Goal: Navigation & Orientation: Find specific page/section

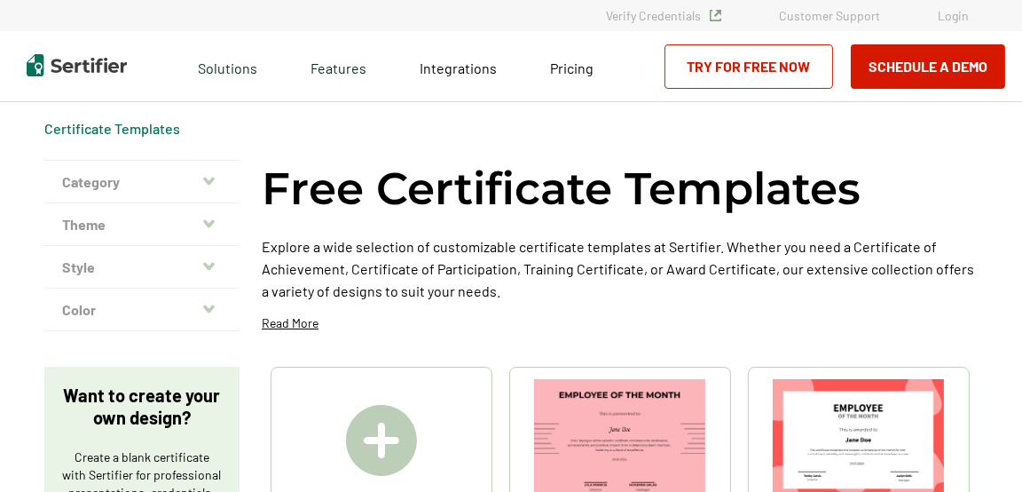
click at [206, 180] on icon "button" at bounding box center [209, 181] width 12 height 8
click at [209, 181] on icon "button" at bounding box center [209, 181] width 12 height 8
click at [209, 180] on icon "button" at bounding box center [209, 181] width 12 height 8
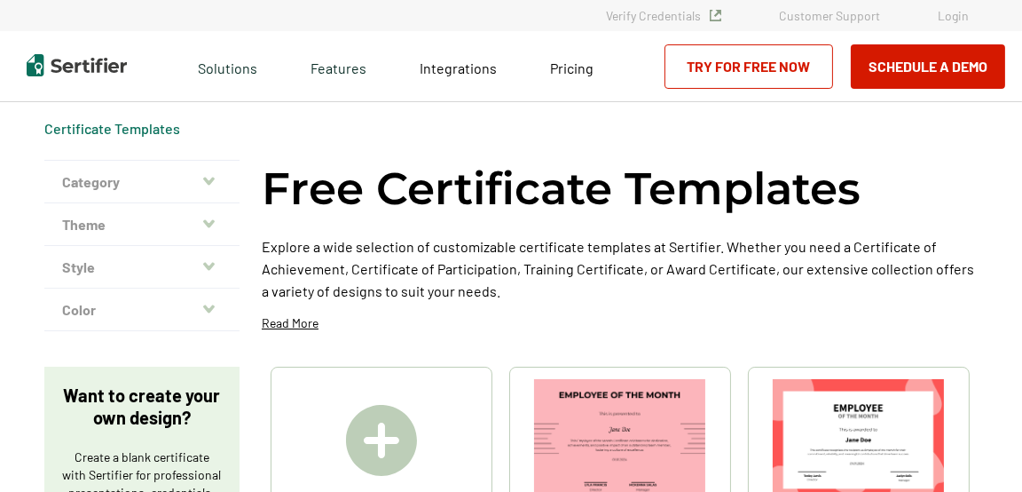
click at [209, 180] on icon "button" at bounding box center [209, 181] width 12 height 8
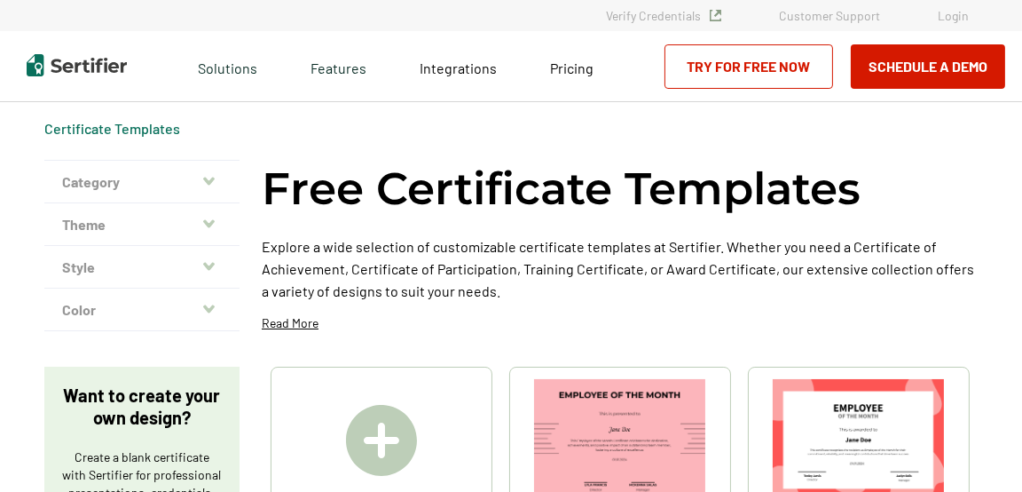
click at [209, 180] on icon "button" at bounding box center [209, 181] width 12 height 8
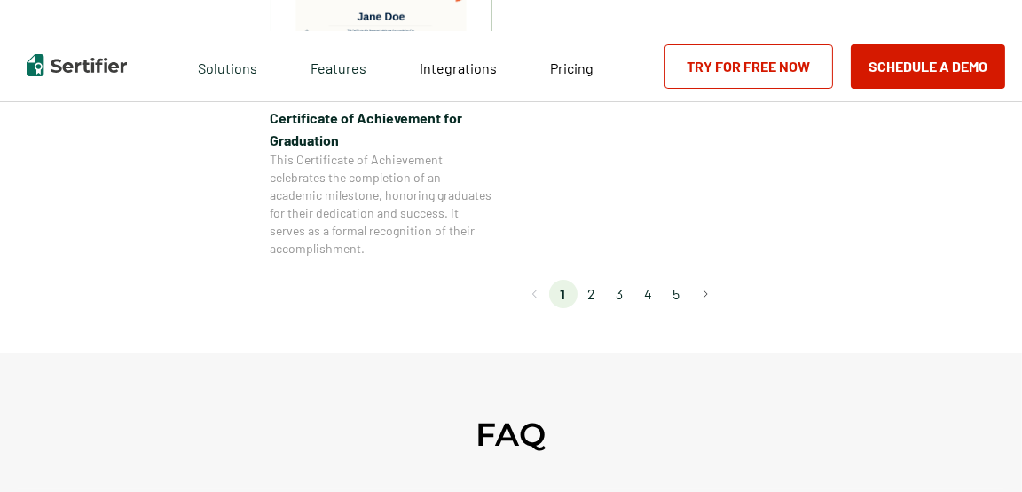
scroll to position [1715, 0]
click at [595, 292] on li "2" at bounding box center [592, 294] width 28 height 28
click at [594, 294] on li "2" at bounding box center [592, 294] width 28 height 28
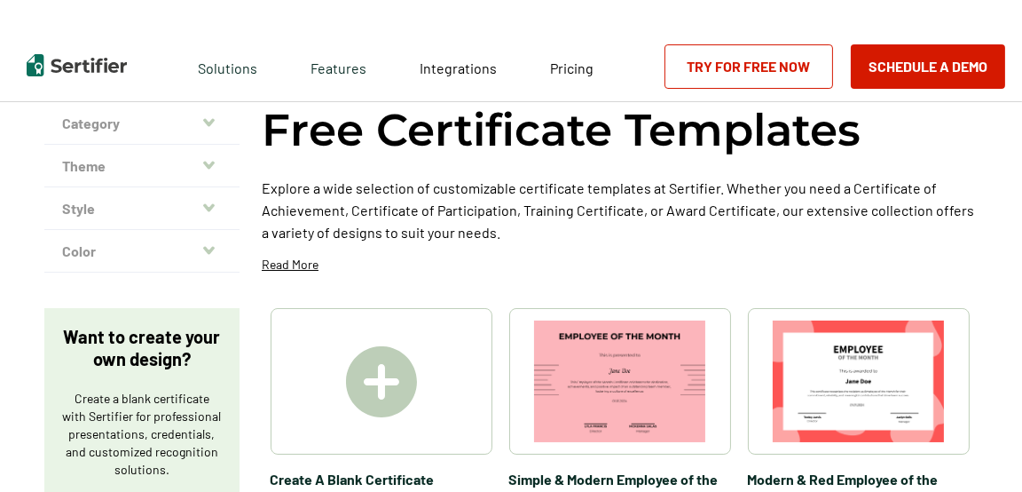
scroll to position [59, 0]
